Goal: Task Accomplishment & Management: Manage account settings

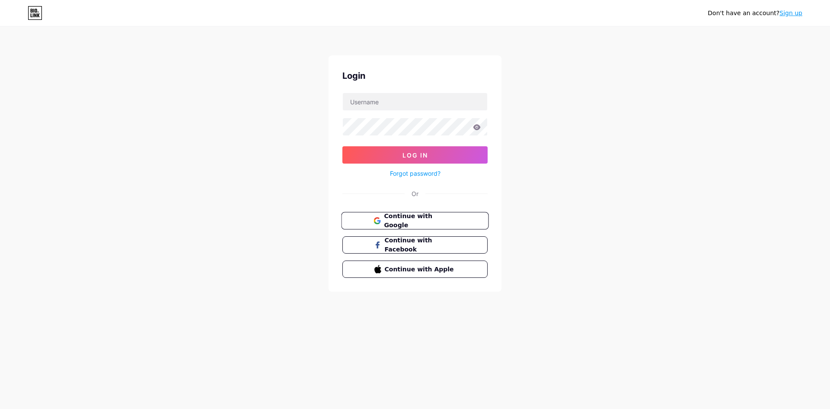
click at [426, 221] on span "Continue with Google" at bounding box center [420, 220] width 72 height 19
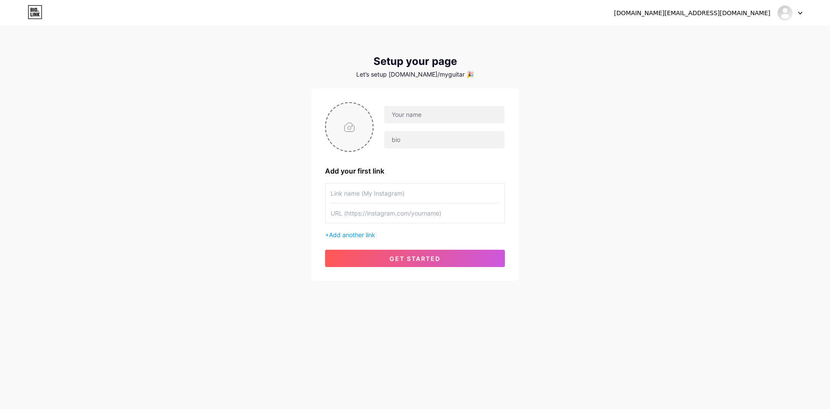
click at [341, 124] on input "file" at bounding box center [349, 127] width 47 height 48
type input "C:\fakepath\logo myguitar (1).jpg"
click at [418, 113] on input "text" at bounding box center [444, 114] width 120 height 17
type input "Ь"
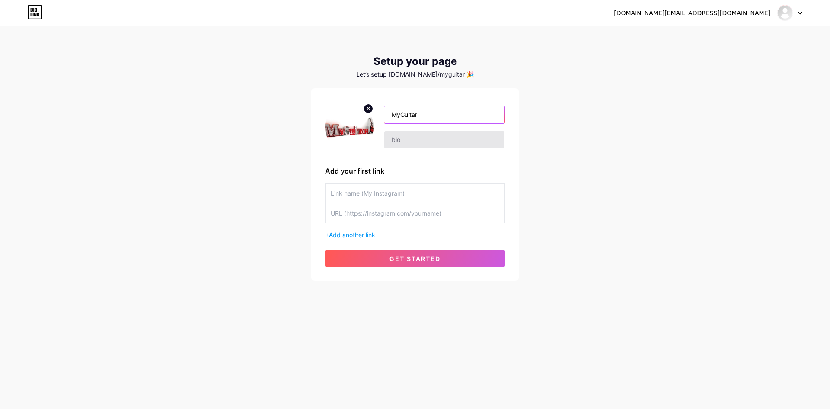
type input "MyGuitar"
click at [431, 136] on input "text" at bounding box center [444, 139] width 120 height 17
click at [407, 144] on input "text" at bounding box center [444, 139] width 120 height 17
paste input "Магазин музичних інструментів Гітари, ефекти, аксесуари та студійне обладнання"
type input "Магазин музичних інструментів Гітари, ефекти, аксесуари та студійне обладнання"
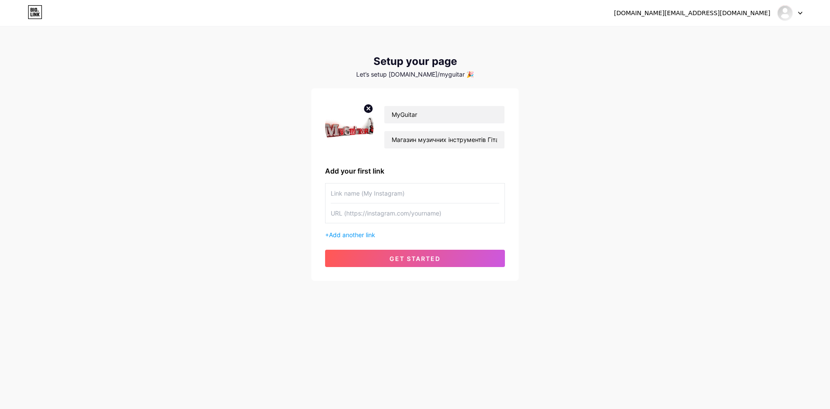
click at [405, 192] on input "text" at bounding box center [415, 192] width 169 height 19
